Goal: Information Seeking & Learning: Learn about a topic

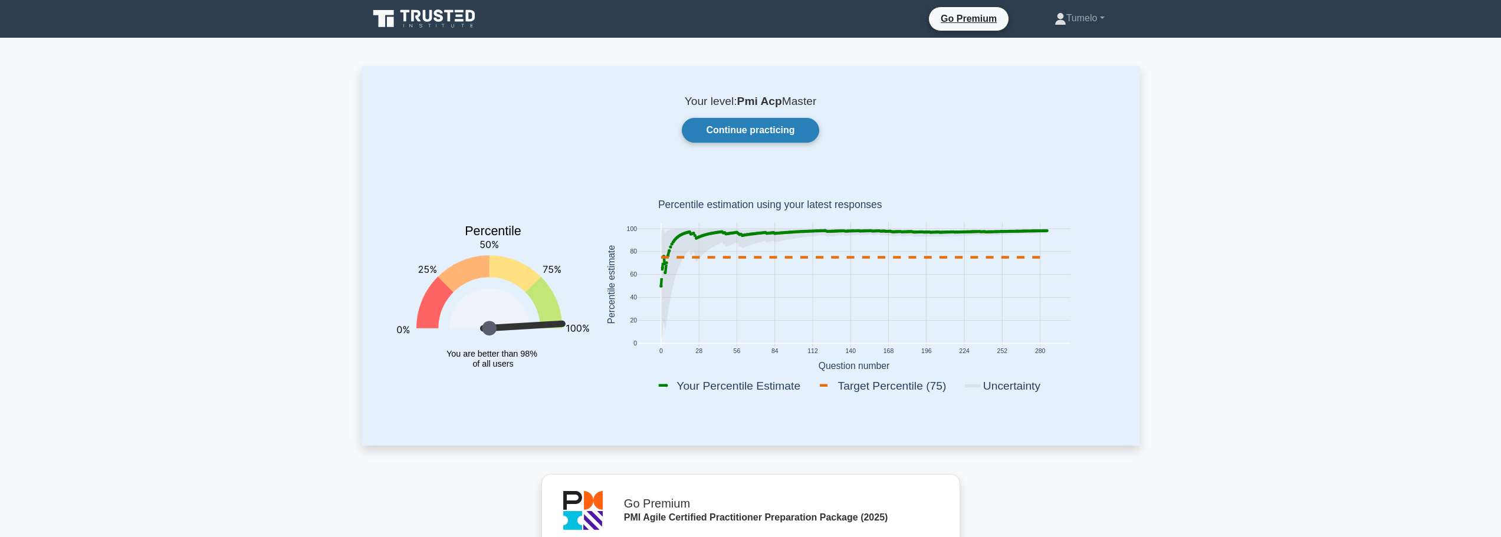
click at [756, 134] on link "Continue practicing" at bounding box center [750, 130] width 137 height 25
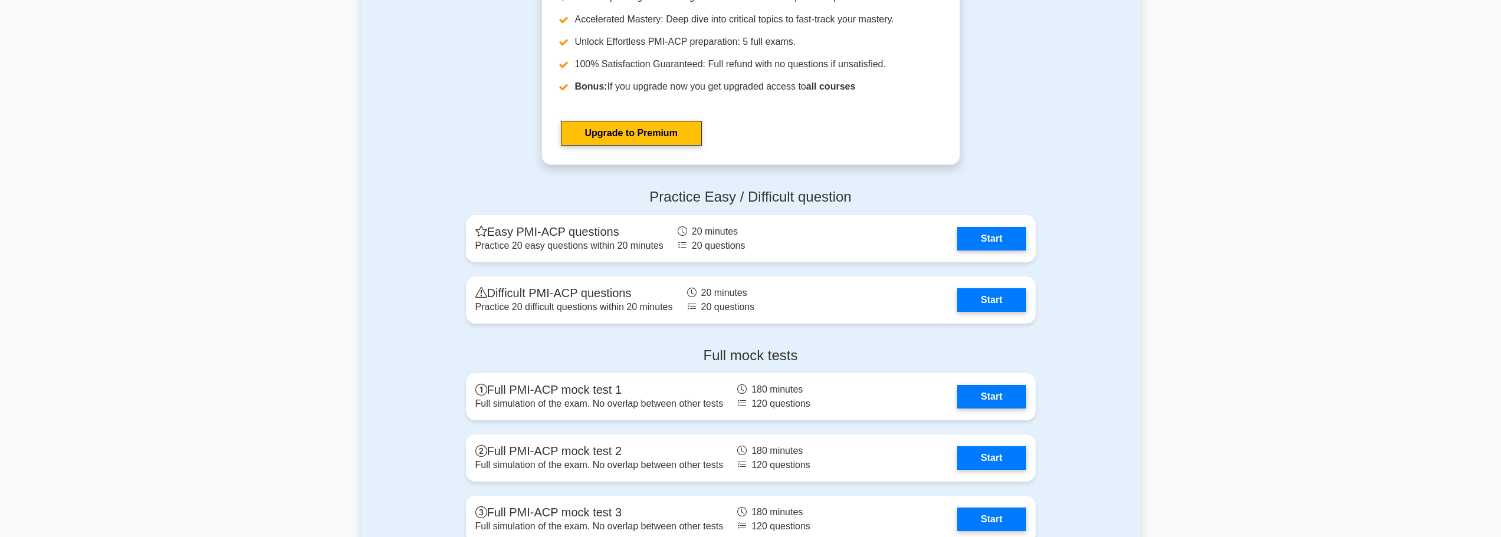
scroll to position [3479, 0]
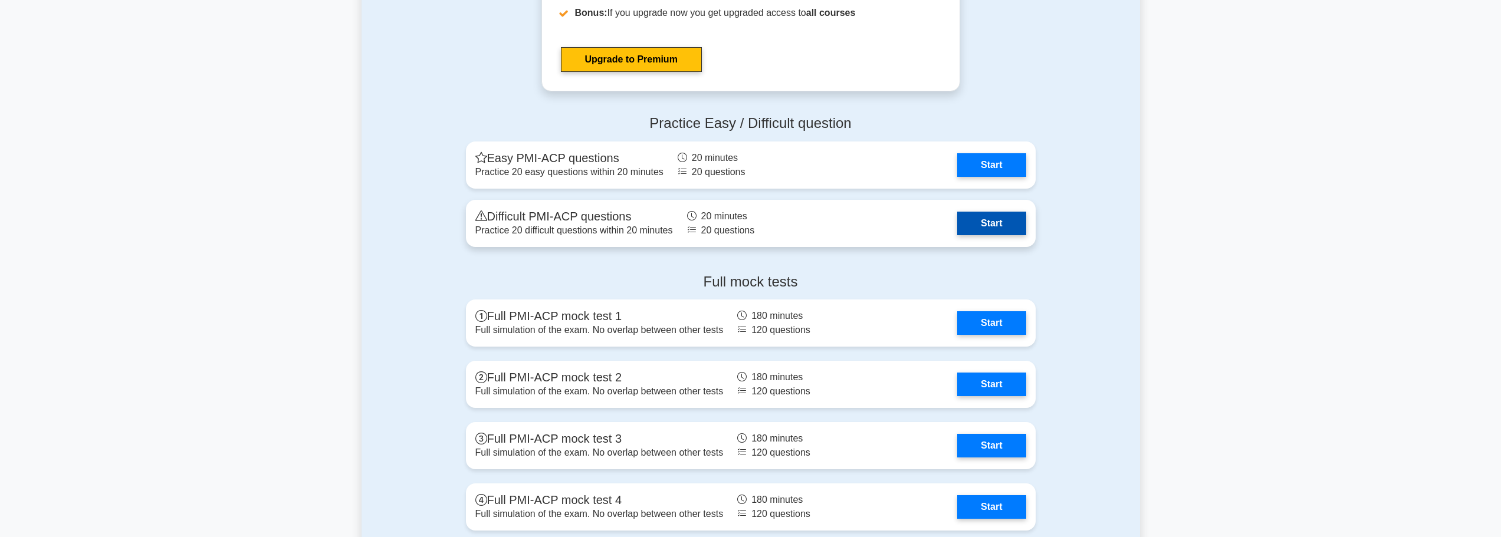
click at [1003, 223] on link "Start" at bounding box center [991, 224] width 68 height 24
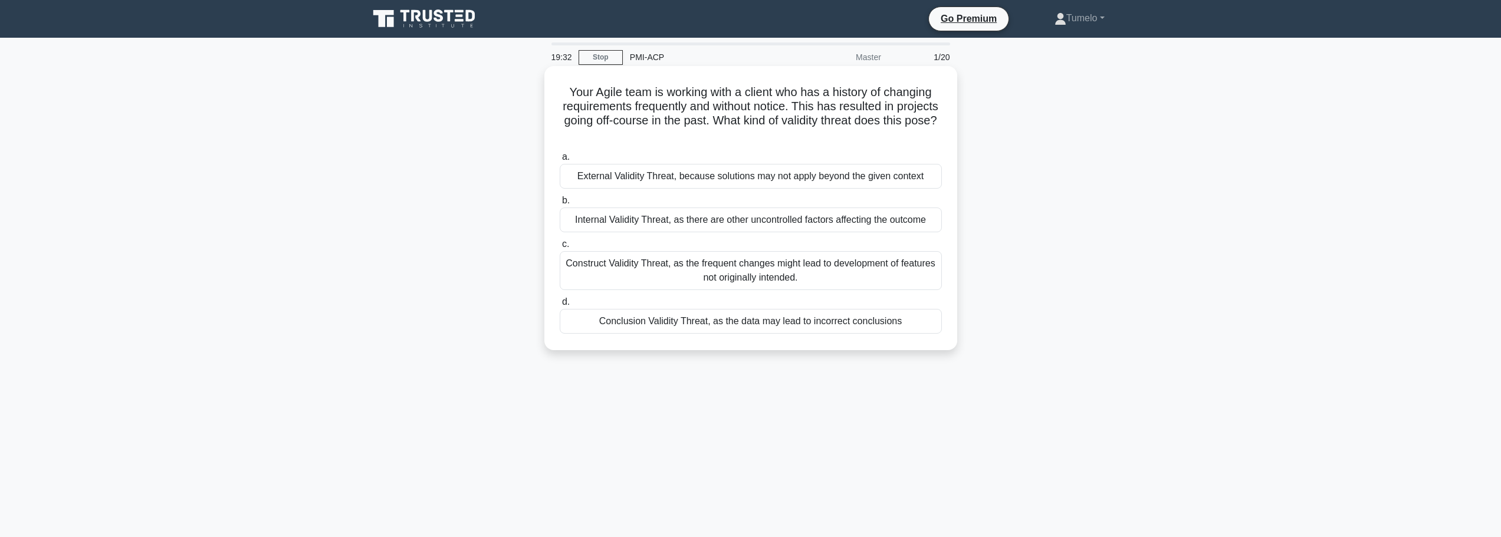
click at [788, 274] on div "Construct Validity Threat, as the frequent changes might lead to development of…" at bounding box center [751, 270] width 382 height 39
click at [560, 248] on input "c. Construct Validity Threat, as the frequent changes might lead to development…" at bounding box center [560, 245] width 0 height 8
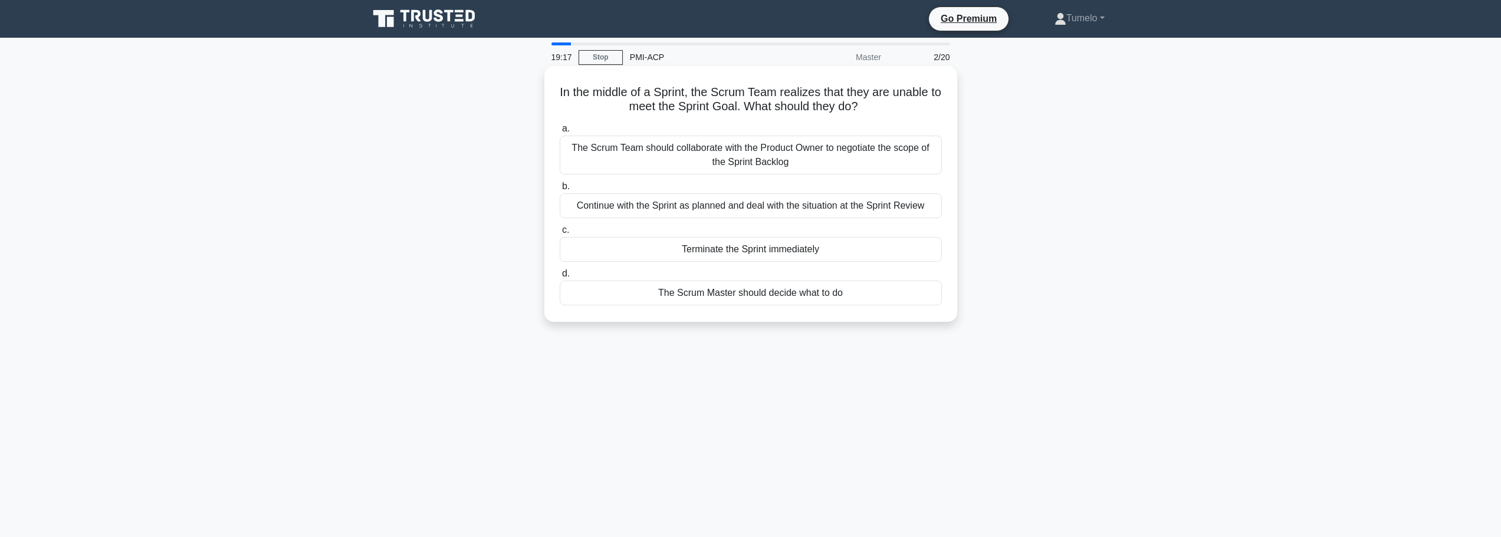
click at [799, 164] on div "The Scrum Team should collaborate with the Product Owner to negotiate the scope…" at bounding box center [751, 155] width 382 height 39
click at [560, 133] on input "a. The Scrum Team should collaborate with the Product Owner to negotiate the sc…" at bounding box center [560, 129] width 0 height 8
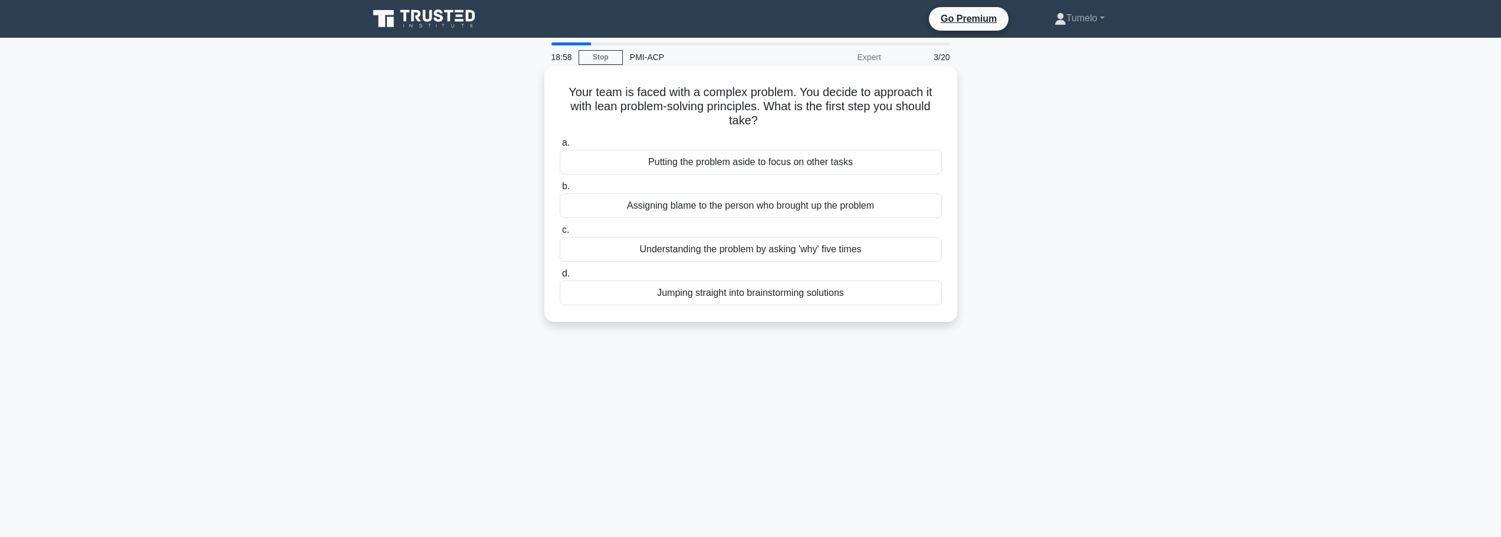
click at [768, 251] on div "Understanding the problem by asking 'why' five times" at bounding box center [751, 249] width 382 height 25
click at [560, 234] on input "c. Understanding the problem by asking 'why' five times" at bounding box center [560, 230] width 0 height 8
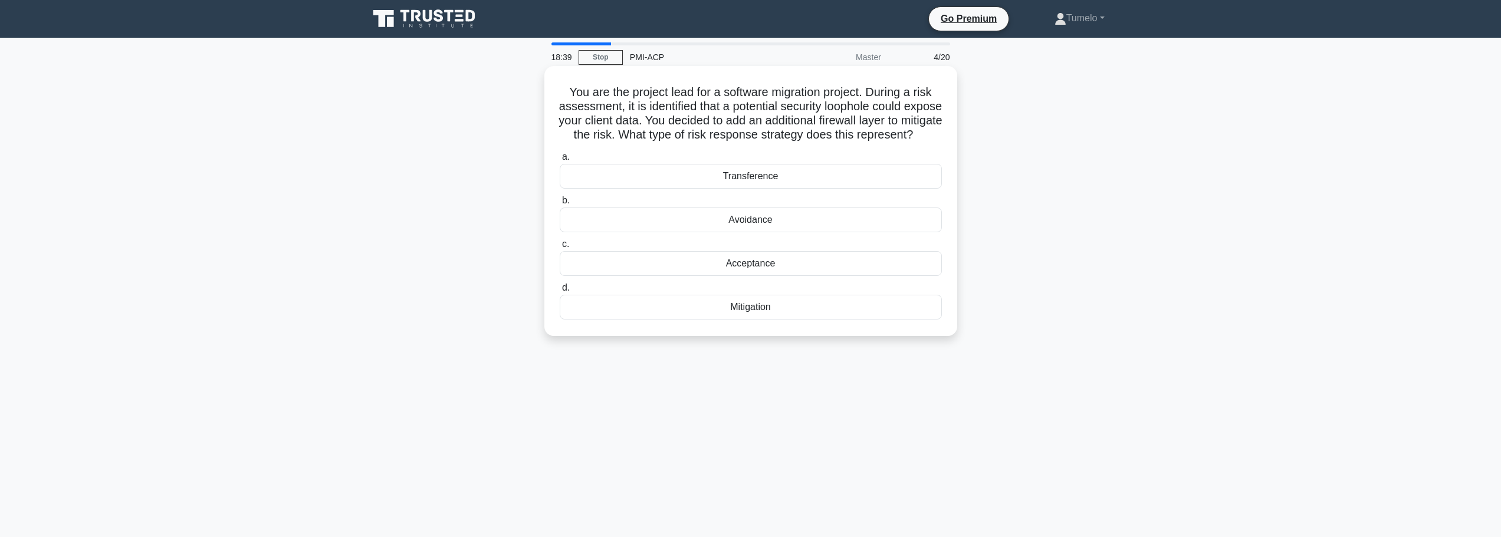
click at [768, 320] on div "Mitigation" at bounding box center [751, 307] width 382 height 25
click at [560, 292] on input "d. Mitigation" at bounding box center [560, 288] width 0 height 8
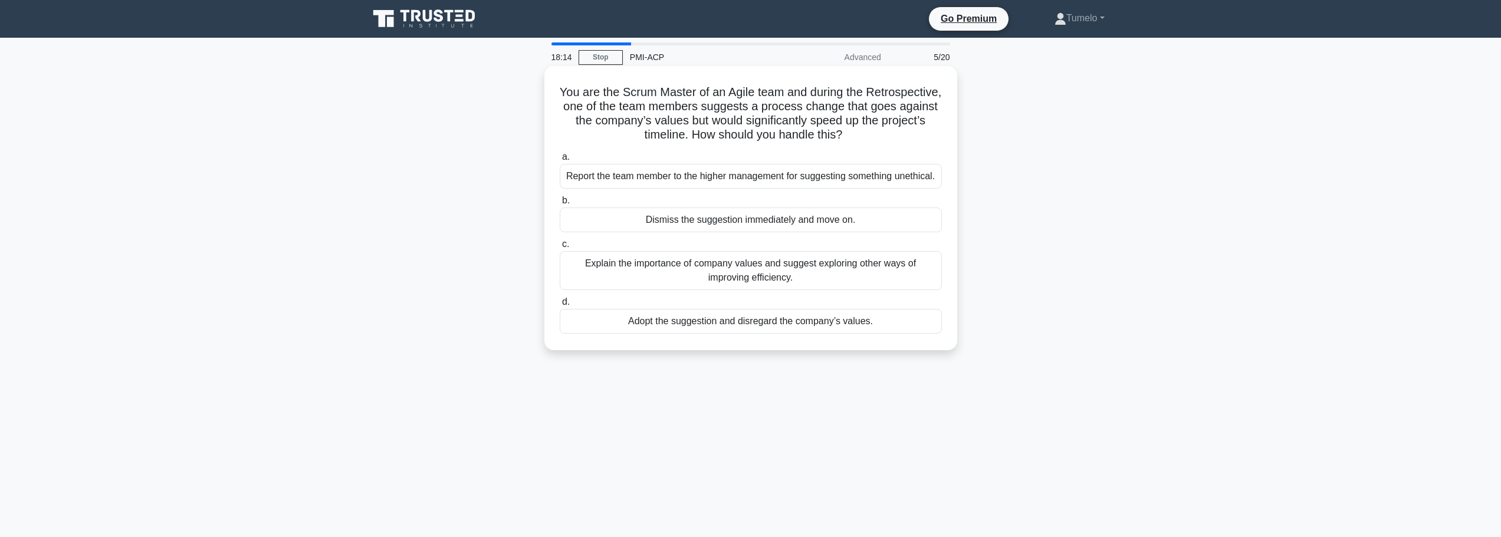
click at [827, 290] on div "Explain the importance of company values and suggest exploring other ways of im…" at bounding box center [751, 270] width 382 height 39
click at [560, 248] on input "c. Explain the importance of company values and suggest exploring other ways of…" at bounding box center [560, 245] width 0 height 8
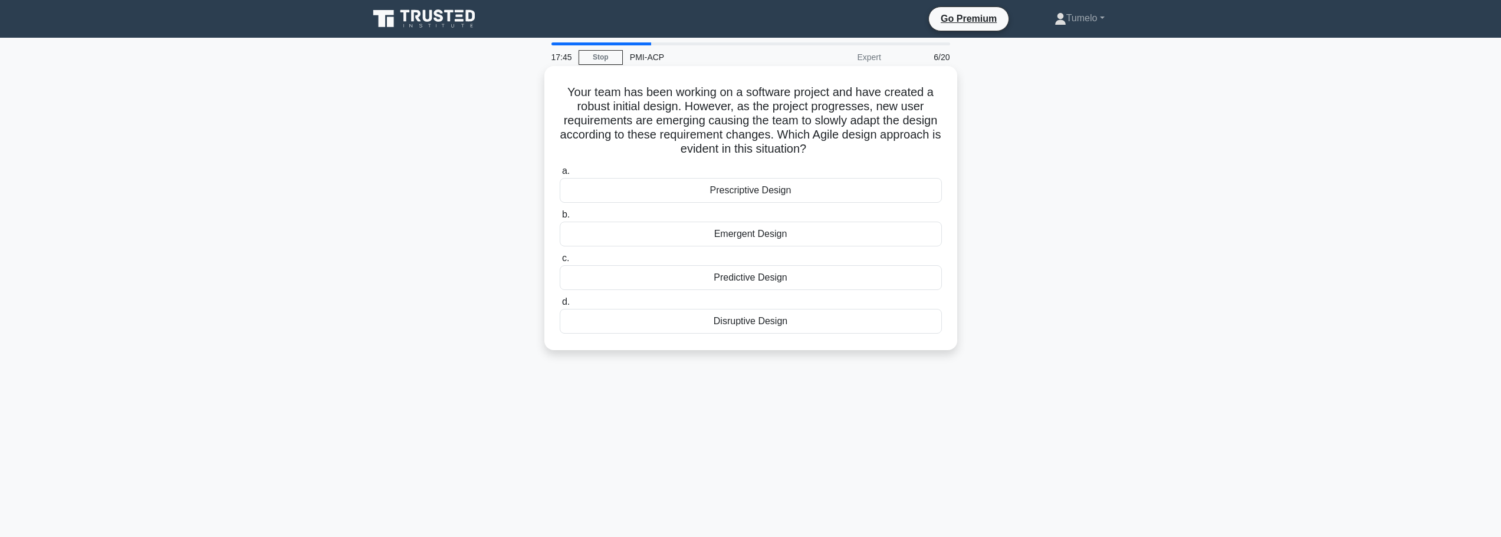
click at [785, 235] on div "Emergent Design" at bounding box center [751, 234] width 382 height 25
click at [560, 219] on input "b. Emergent Design" at bounding box center [560, 215] width 0 height 8
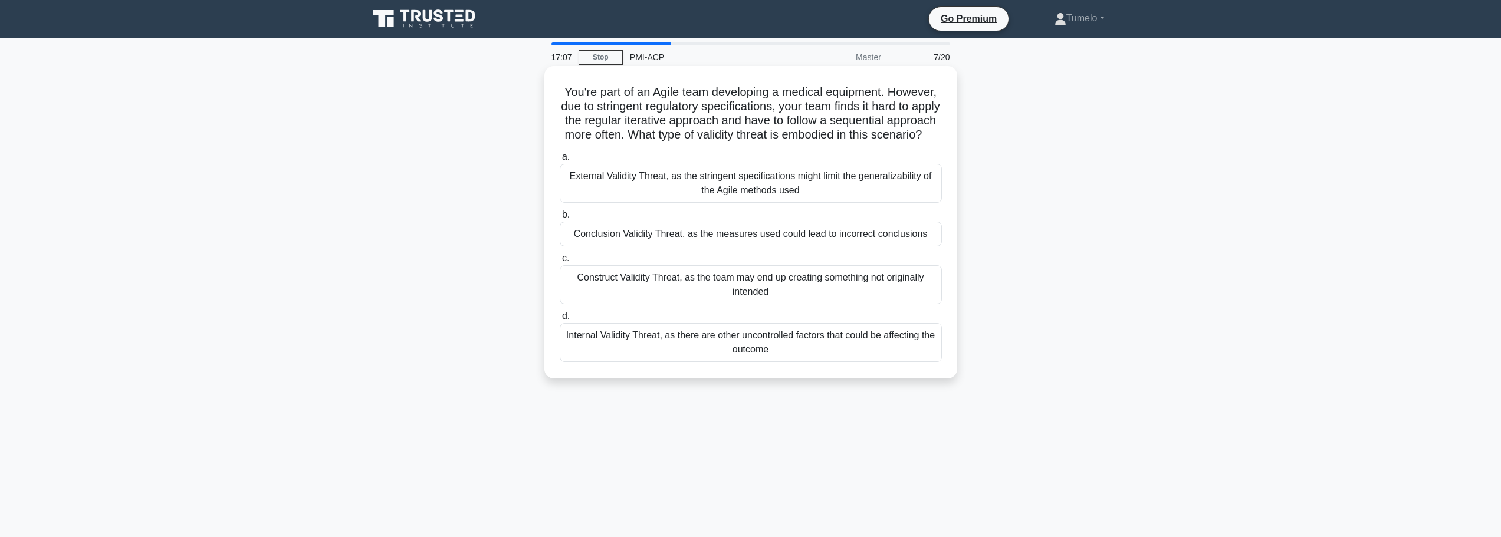
click at [739, 197] on div "External Validity Threat, as the stringent specifications might limit the gener…" at bounding box center [751, 183] width 382 height 39
click at [560, 161] on input "a. External Validity Threat, as the stringent specifications might limit the ge…" at bounding box center [560, 157] width 0 height 8
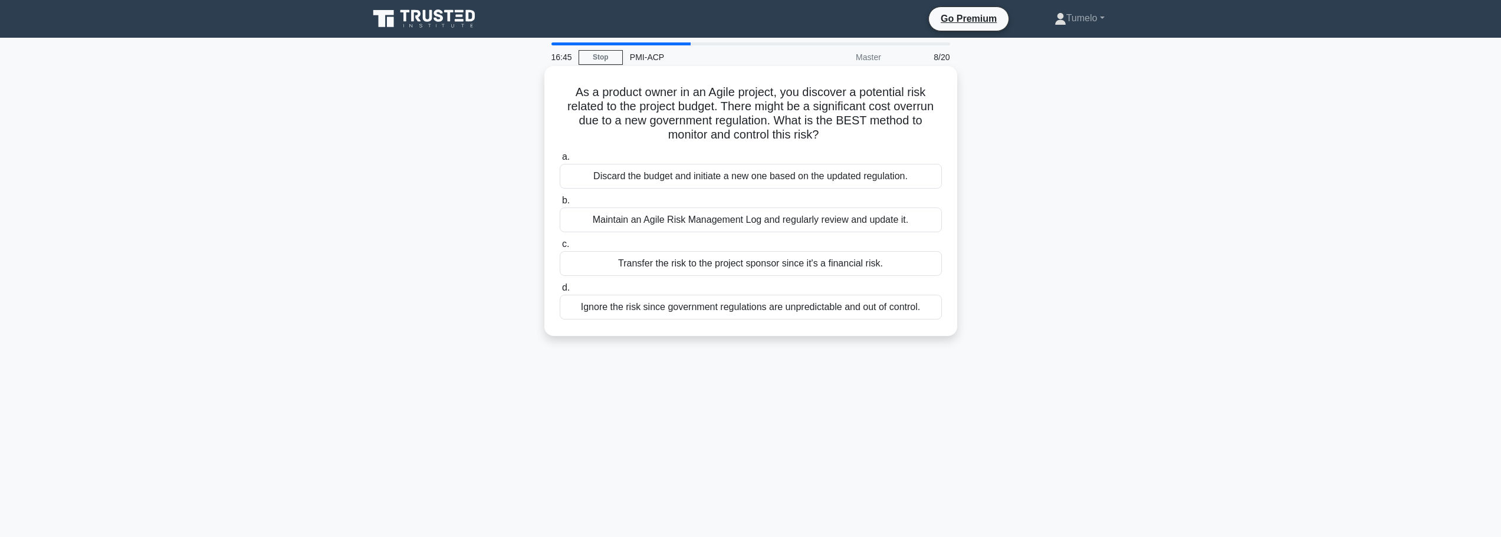
click at [824, 223] on div "Maintain an Agile Risk Management Log and regularly review and update it." at bounding box center [751, 220] width 382 height 25
click at [560, 205] on input "b. Maintain an Agile Risk Management Log and regularly review and update it." at bounding box center [560, 201] width 0 height 8
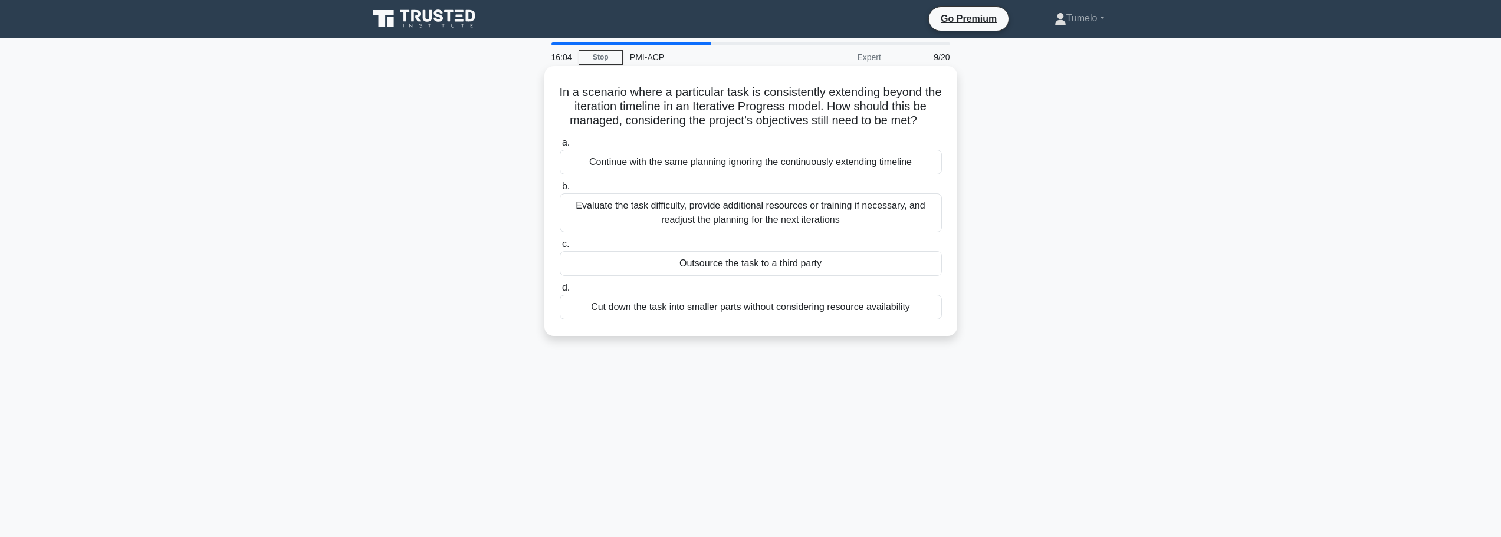
click at [773, 229] on div "Evaluate the task difficulty, provide additional resources or training if neces…" at bounding box center [751, 212] width 382 height 39
click at [560, 190] on input "b. Evaluate the task difficulty, provide additional resources or training if ne…" at bounding box center [560, 187] width 0 height 8
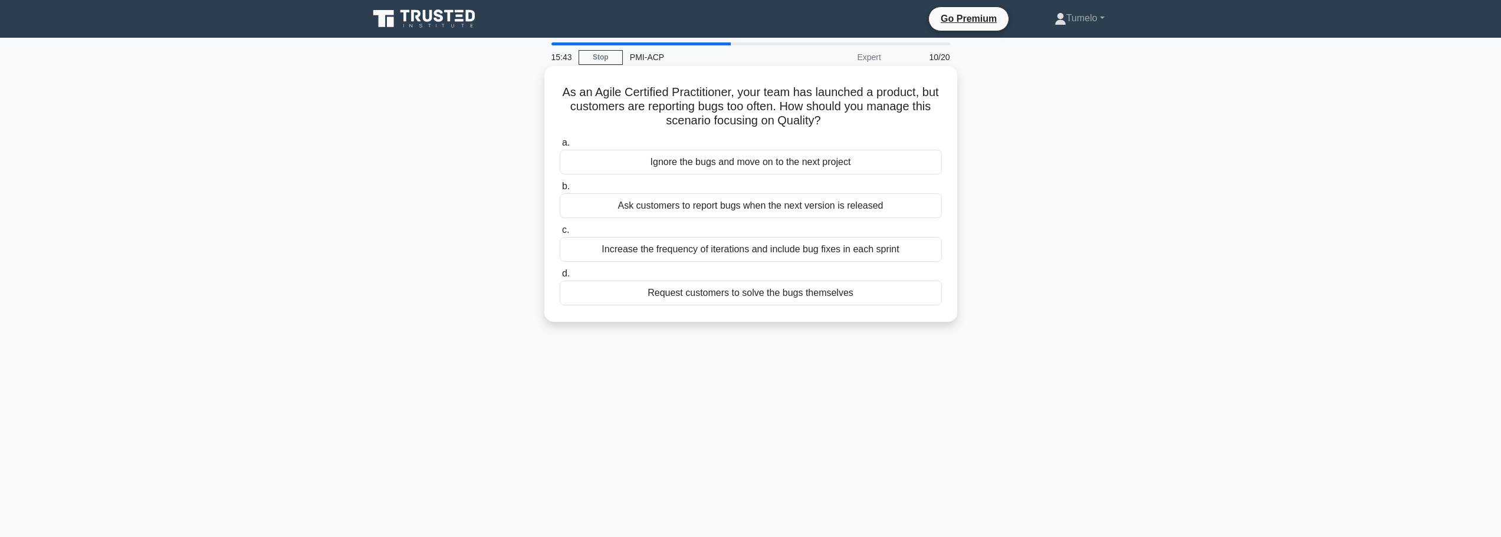
click at [724, 254] on div "Increase the frequency of iterations and include bug fixes in each sprint" at bounding box center [751, 249] width 382 height 25
click at [560, 234] on input "c. Increase the frequency of iterations and include bug fixes in each sprint" at bounding box center [560, 230] width 0 height 8
click at [871, 209] on div "Fix the bug as you discover it to improve the quality of work and reduce long t…" at bounding box center [751, 205] width 382 height 25
click at [560, 190] on input "b. Fix the bug as you discover it to improve the quality of work and reduce lon…" at bounding box center [560, 187] width 0 height 8
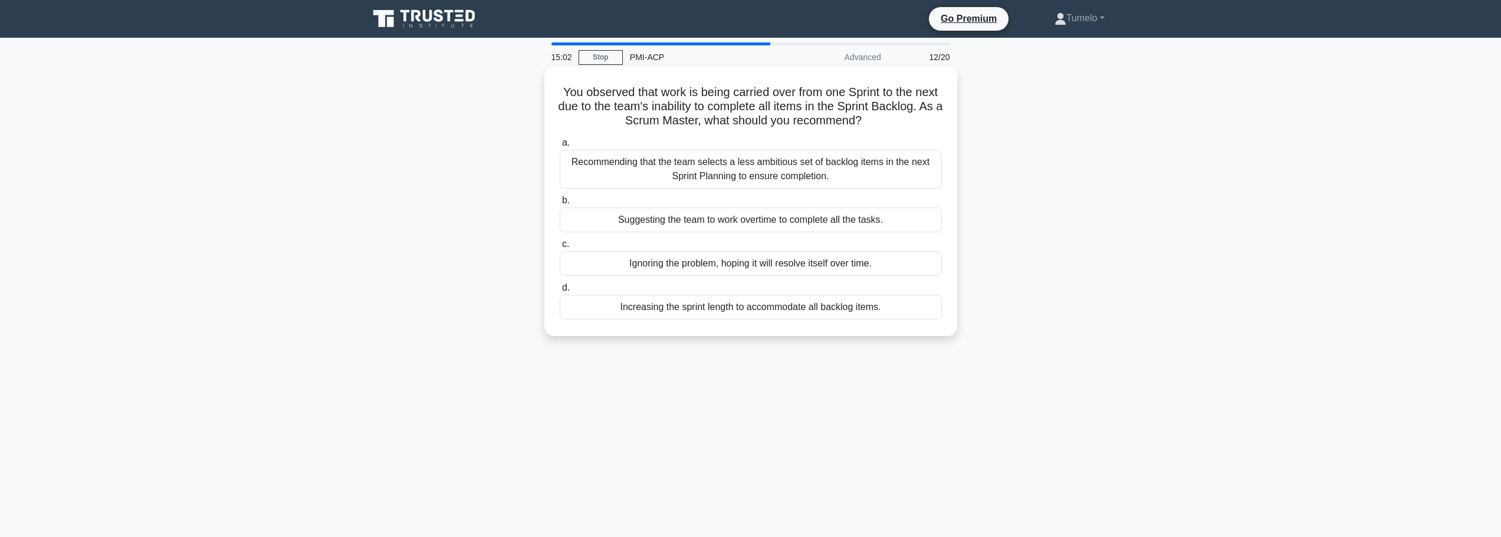
click at [734, 166] on div "Recommending that the team selects a less ambitious set of backlog items in the…" at bounding box center [751, 169] width 382 height 39
click at [560, 147] on input "a. Recommending that the team selects a less ambitious set of backlog items in …" at bounding box center [560, 143] width 0 height 8
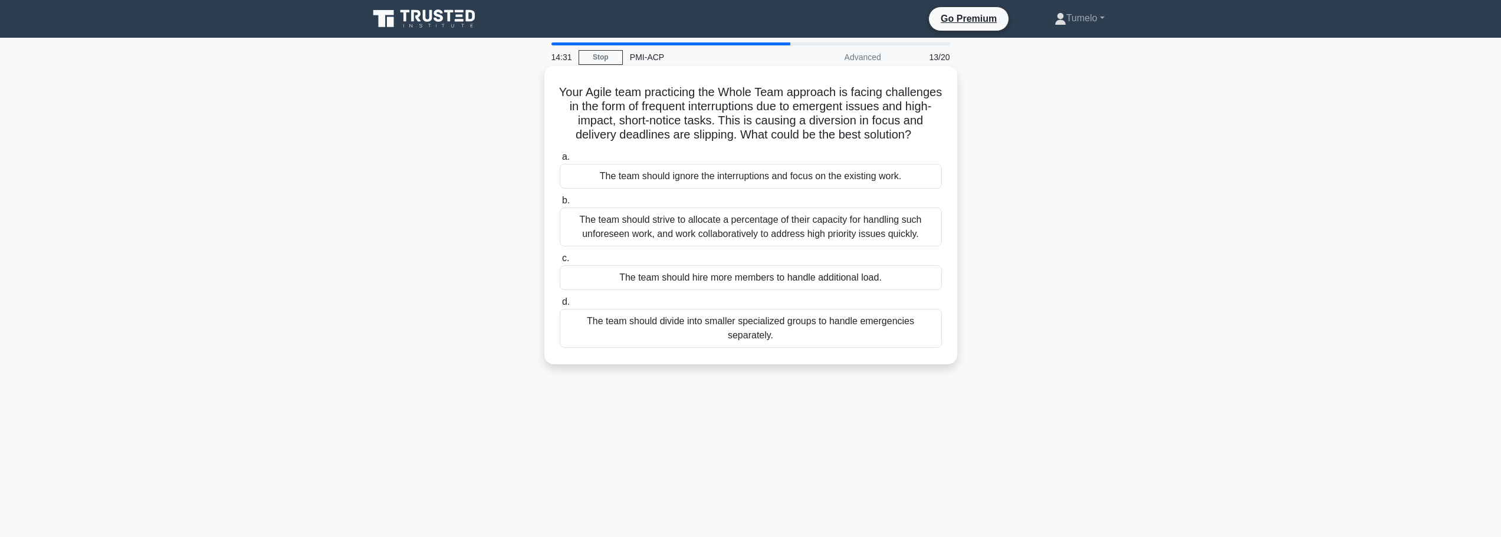
click at [741, 245] on div "The team should strive to allocate a percentage of their capacity for handling …" at bounding box center [751, 227] width 382 height 39
click at [560, 205] on input "b. The team should strive to allocate a percentage of their capacity for handli…" at bounding box center [560, 201] width 0 height 8
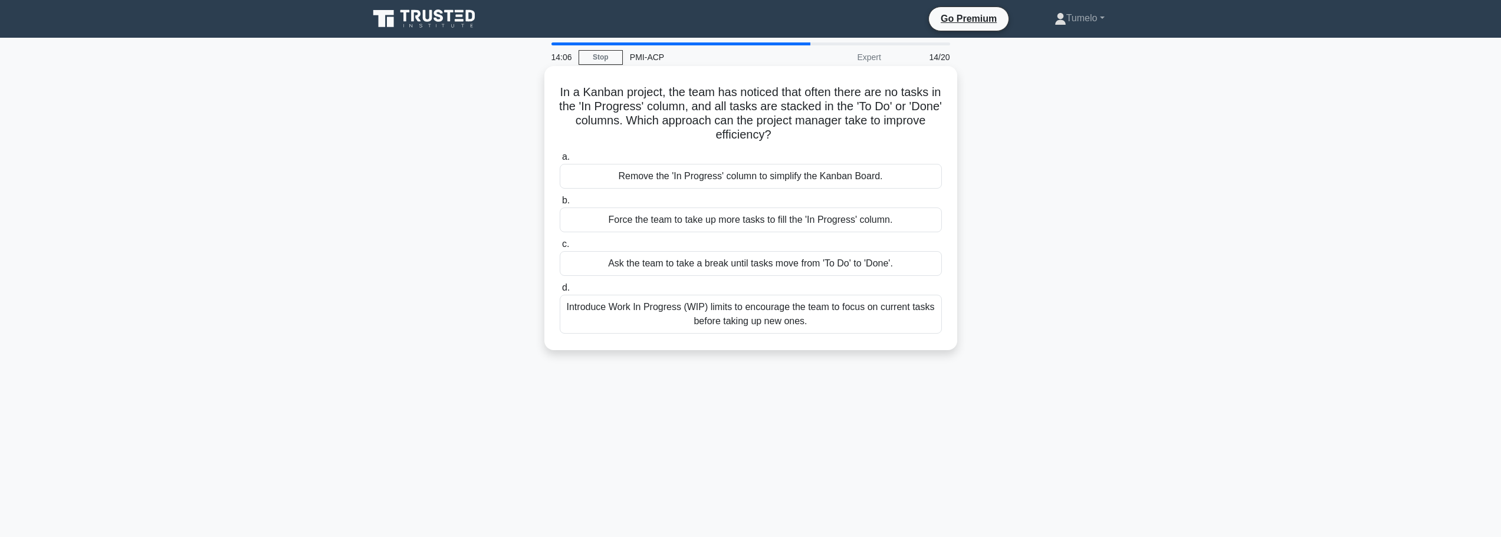
click at [751, 318] on div "Introduce Work In Progress (WIP) limits to encourage the team to focus on curre…" at bounding box center [751, 314] width 382 height 39
click at [560, 292] on input "d. Introduce Work In Progress (WIP) limits to encourage the team to focus on cu…" at bounding box center [560, 288] width 0 height 8
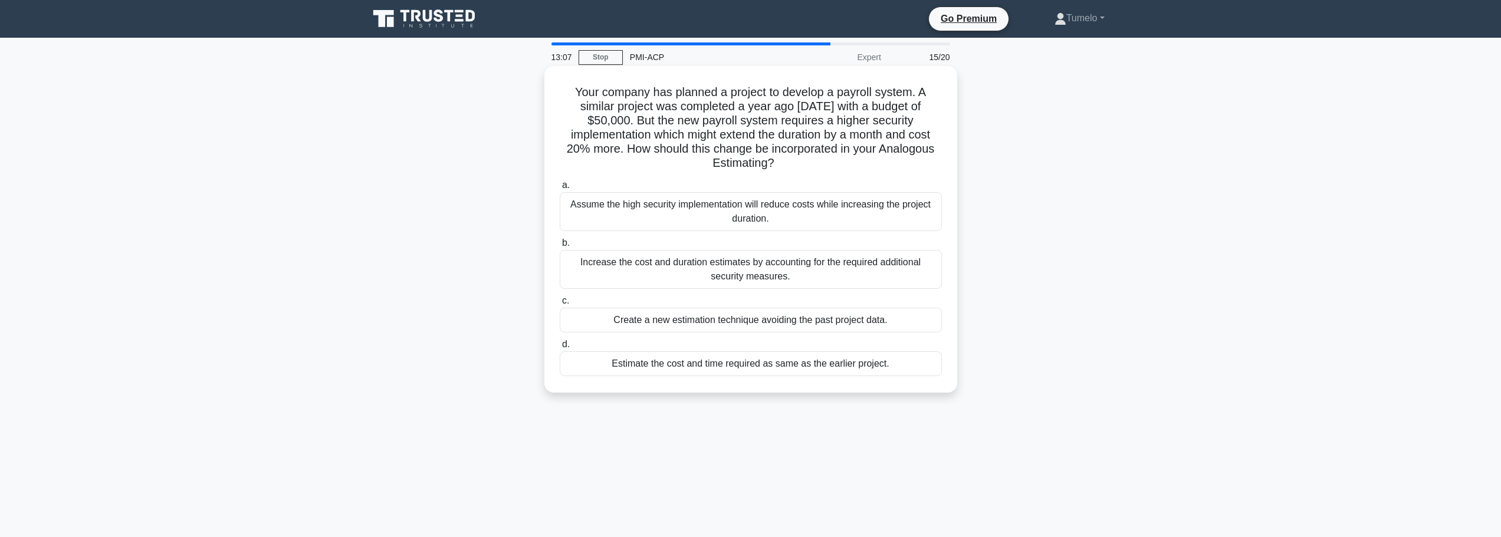
click at [785, 265] on div "Increase the cost and duration estimates by accounting for the required additio…" at bounding box center [751, 269] width 382 height 39
click at [560, 247] on input "b. Increase the cost and duration estimates by accounting for the required addi…" at bounding box center [560, 243] width 0 height 8
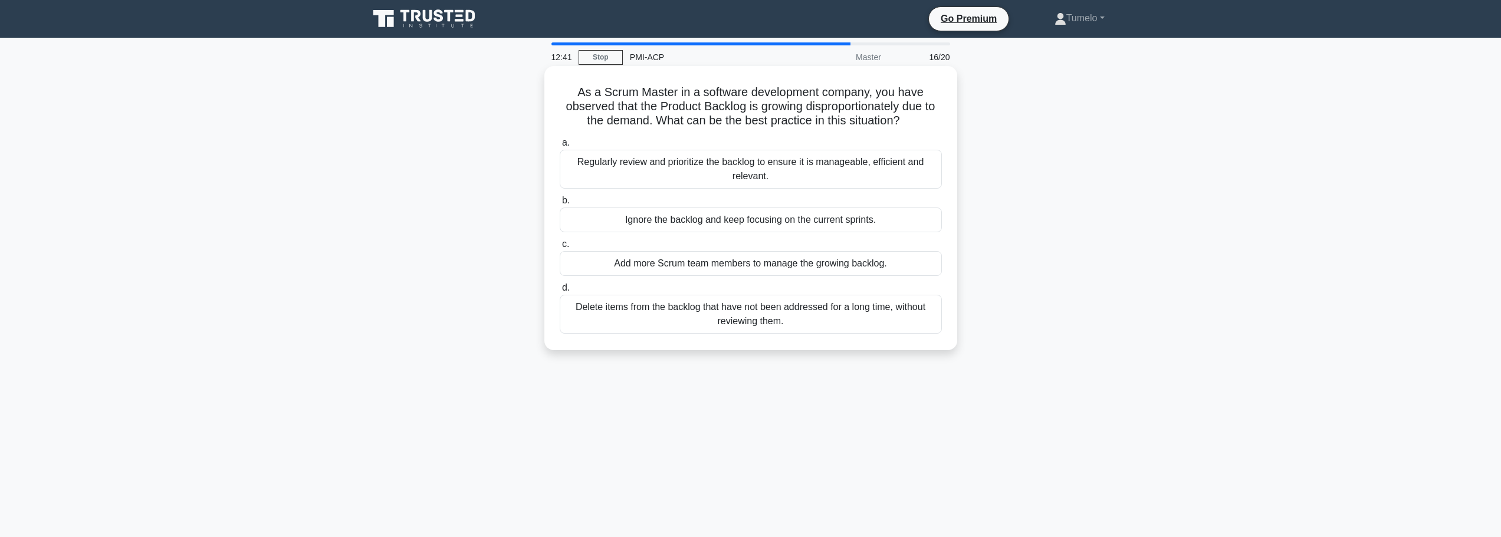
click at [752, 164] on div "Regularly review and prioritize the backlog to ensure it is manageable, efficie…" at bounding box center [751, 169] width 382 height 39
click at [560, 147] on input "a. Regularly review and prioritize the backlog to ensure it is manageable, effi…" at bounding box center [560, 143] width 0 height 8
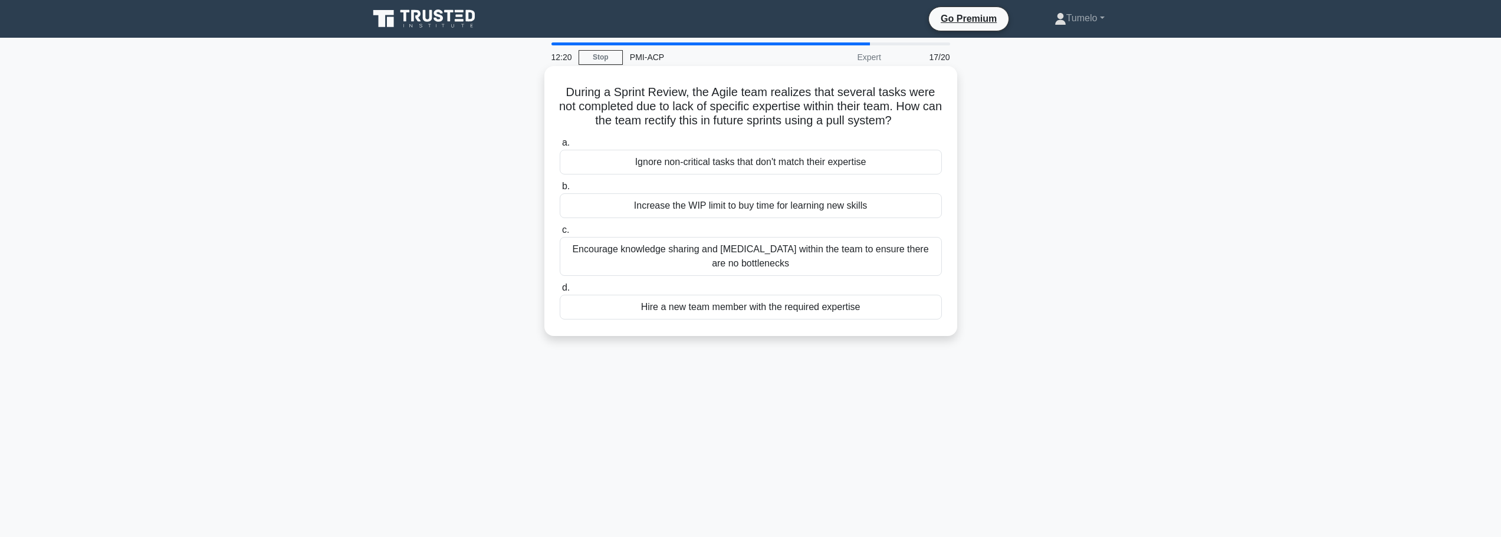
click at [774, 257] on div "Encourage knowledge sharing and cross training within the team to ensure there …" at bounding box center [751, 256] width 382 height 39
click at [560, 234] on input "c. Encourage knowledge sharing and cross training within the team to ensure the…" at bounding box center [560, 230] width 0 height 8
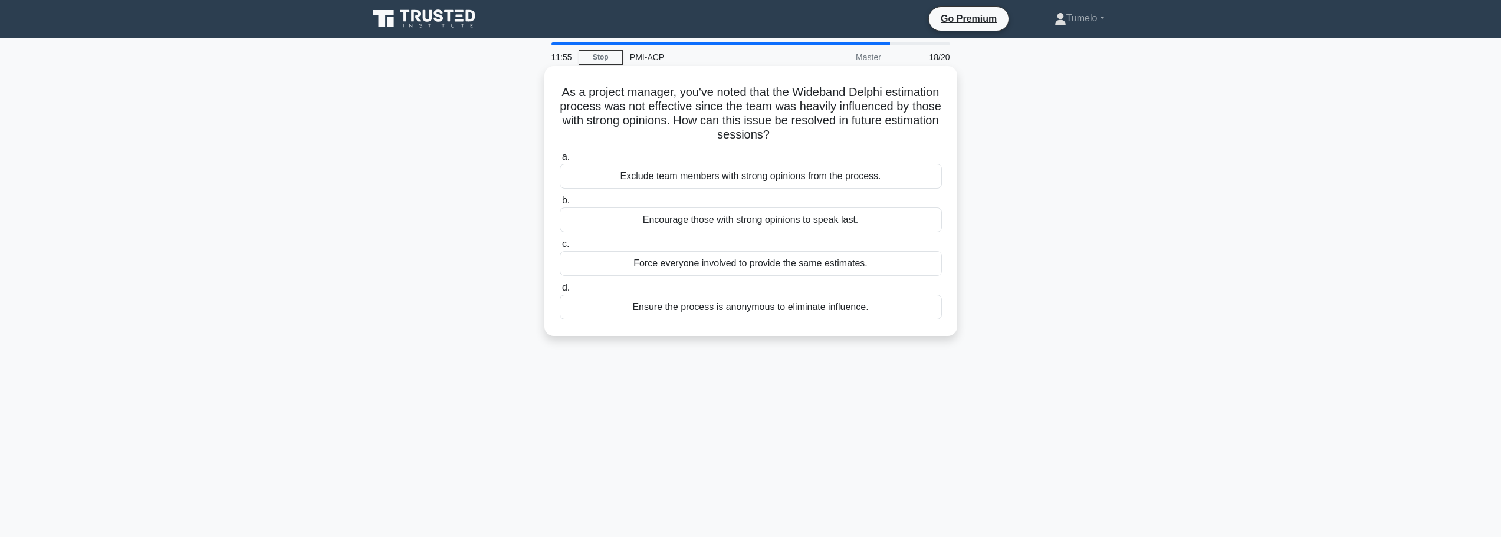
click at [735, 312] on div "Ensure the process is anonymous to eliminate influence." at bounding box center [751, 307] width 382 height 25
click at [560, 292] on input "d. Ensure the process is anonymous to eliminate influence." at bounding box center [560, 288] width 0 height 8
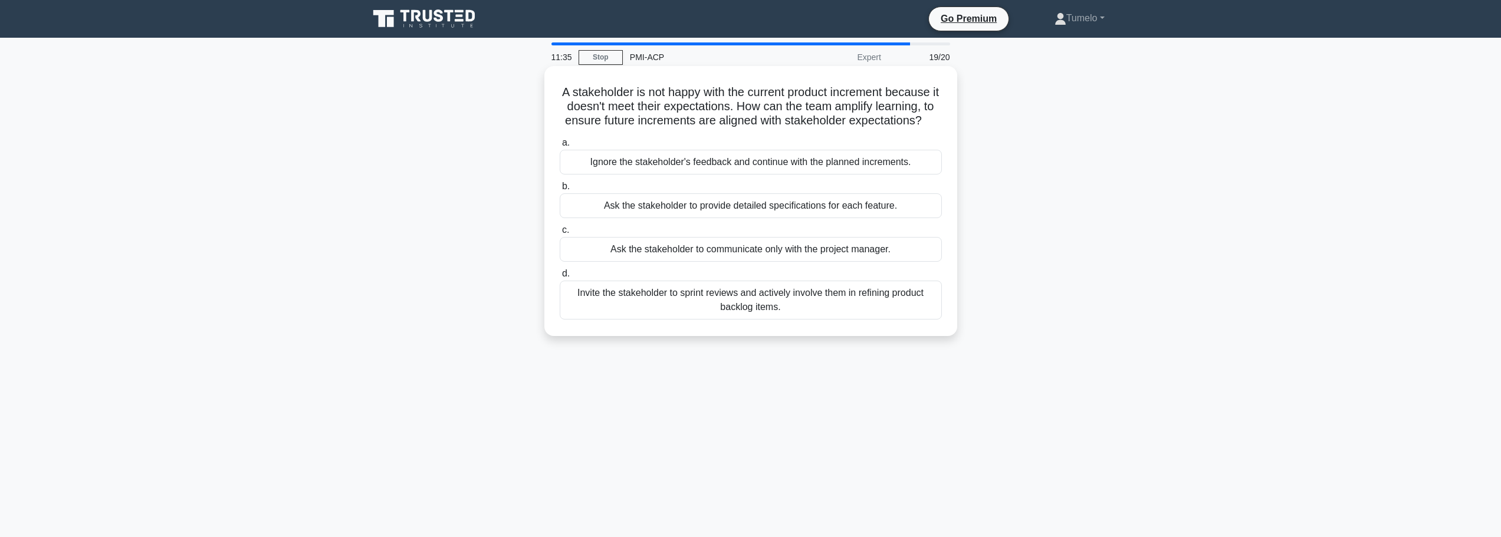
click at [738, 316] on div "Invite the stakeholder to sprint reviews and actively involve them in refining …" at bounding box center [751, 300] width 382 height 39
click at [560, 278] on input "d. Invite the stakeholder to sprint reviews and actively involve them in refini…" at bounding box center [560, 274] width 0 height 8
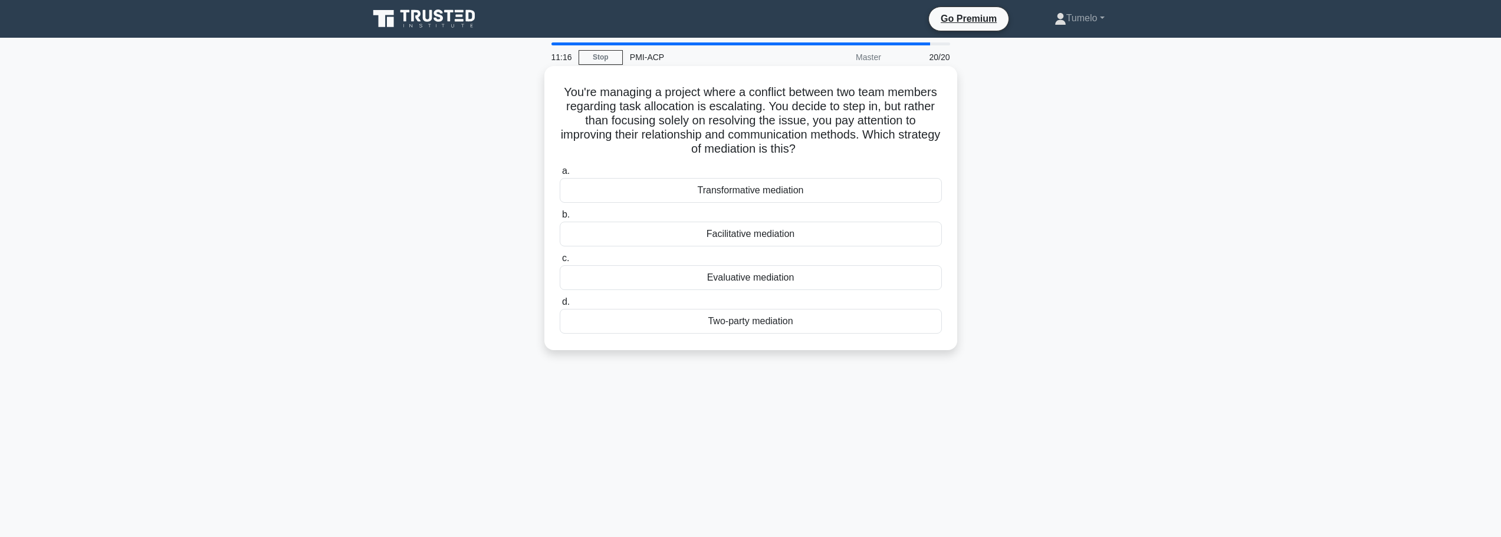
click at [769, 192] on div "Transformative mediation" at bounding box center [751, 190] width 382 height 25
click at [560, 175] on input "a. Transformative mediation" at bounding box center [560, 171] width 0 height 8
